Goal: Task Accomplishment & Management: Manage account settings

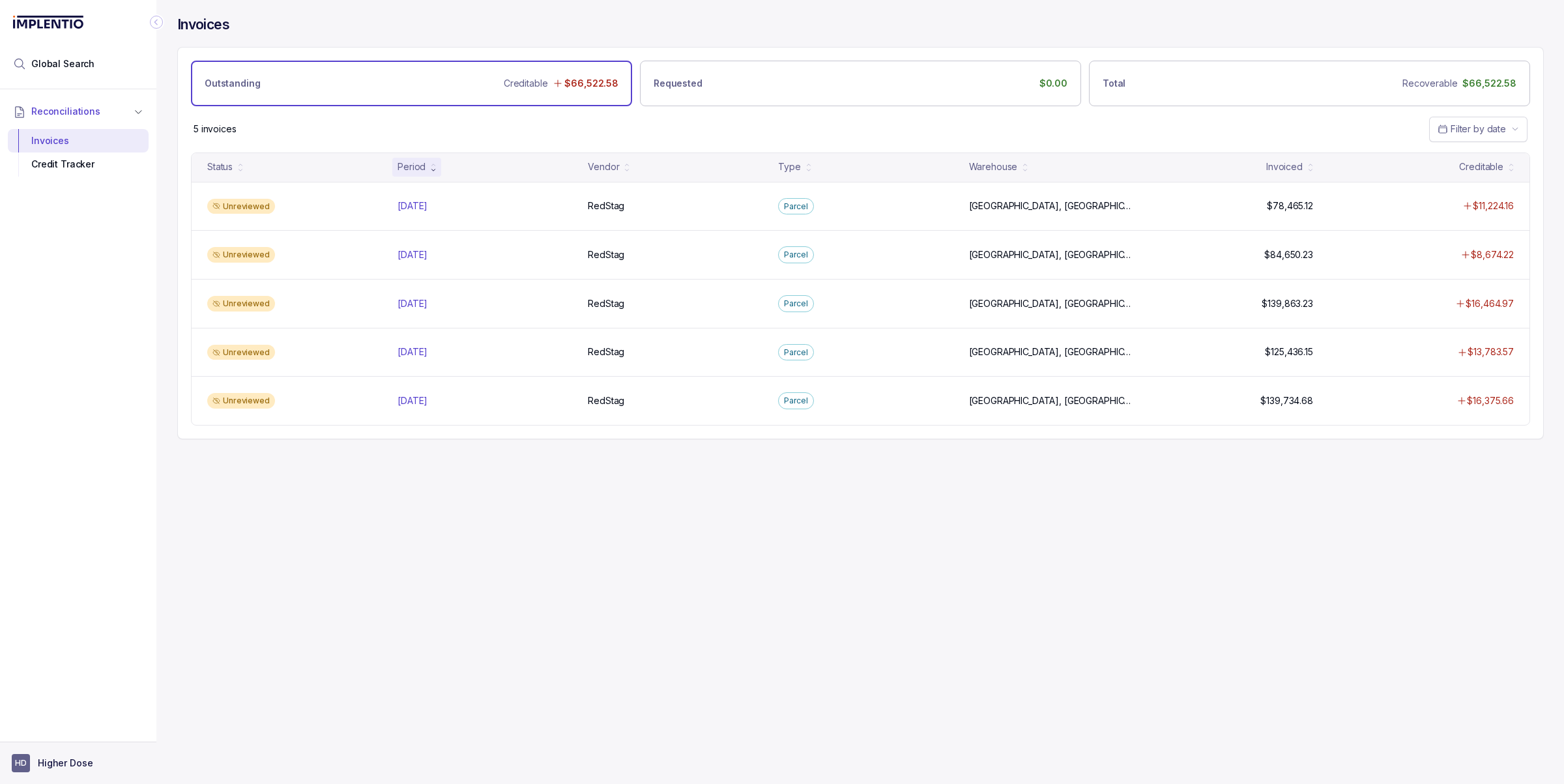
click at [73, 761] on p "Higher Dose" at bounding box center [66, 763] width 55 height 13
click at [88, 729] on p "Logout" at bounding box center [87, 735] width 108 height 13
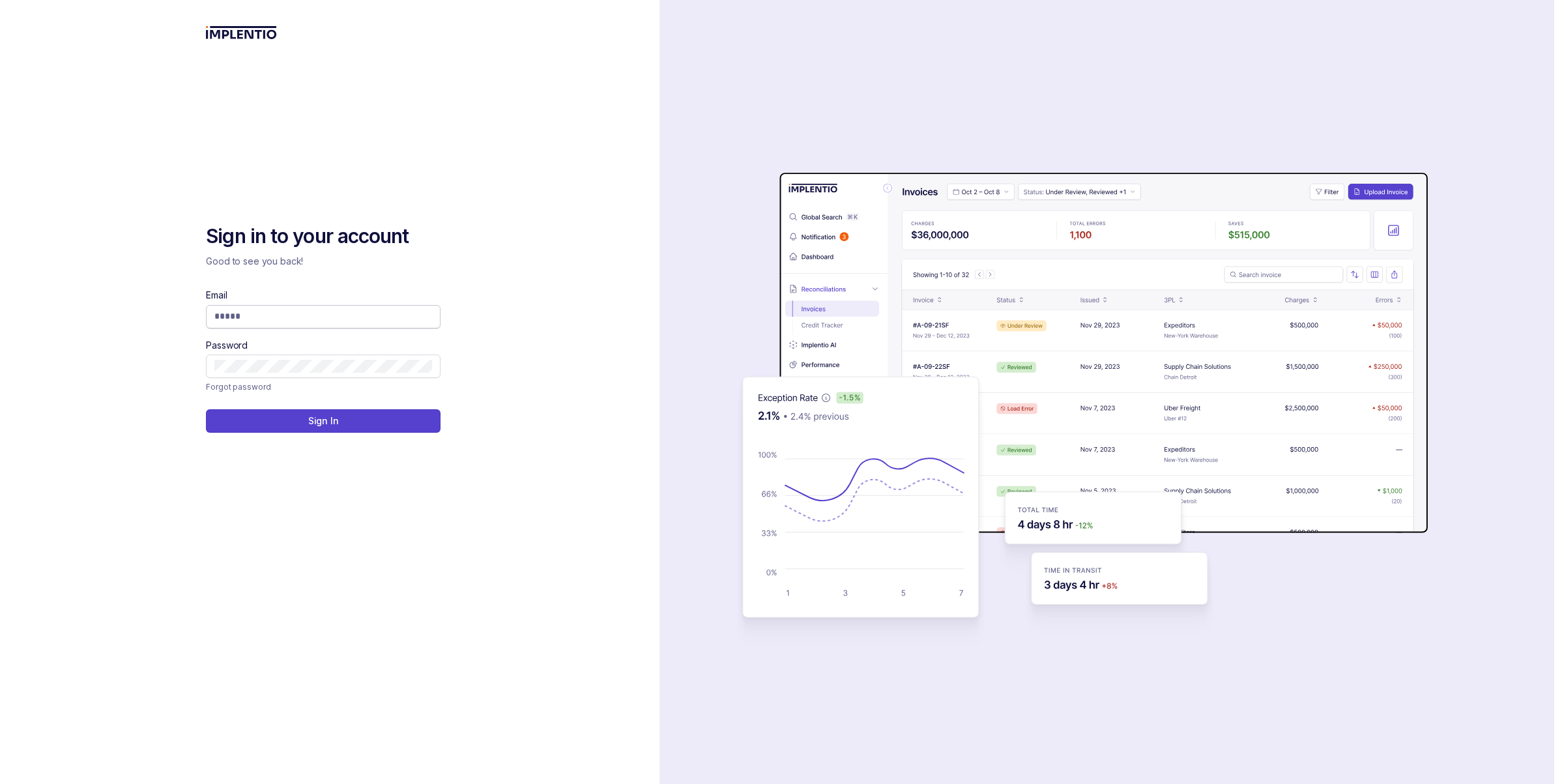
click at [324, 307] on span at bounding box center [324, 316] width 235 height 23
click at [328, 321] on input "Email" at bounding box center [323, 316] width 218 height 13
type input "*"
type input "**********"
